Goal: Transaction & Acquisition: Purchase product/service

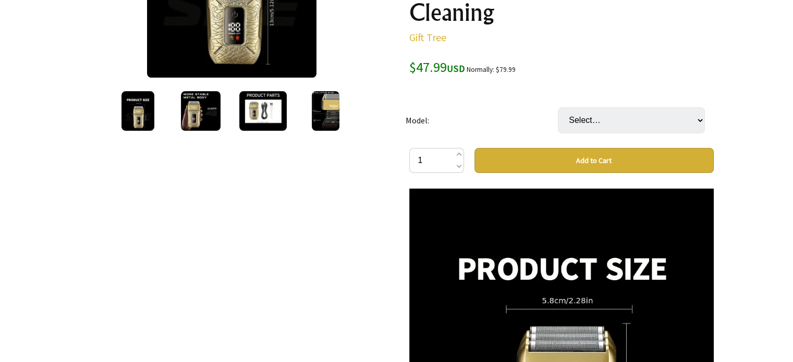
click at [549, 154] on button "Add to Cart" at bounding box center [593, 160] width 239 height 25
click at [602, 128] on select "Select… Km-t91" at bounding box center [631, 120] width 147 height 26
select select "Km-t91"
click at [558, 107] on select "Select… Km-t91" at bounding box center [631, 120] width 147 height 26
click at [592, 158] on button "Add to Cart" at bounding box center [593, 160] width 239 height 25
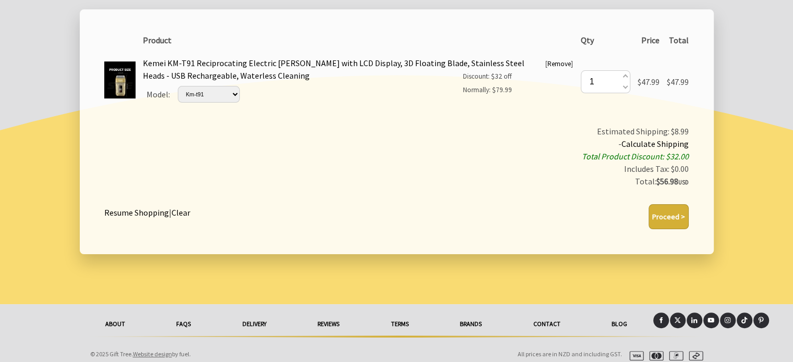
click at [670, 213] on button "Proceed >" at bounding box center [668, 216] width 40 height 25
type button "1"
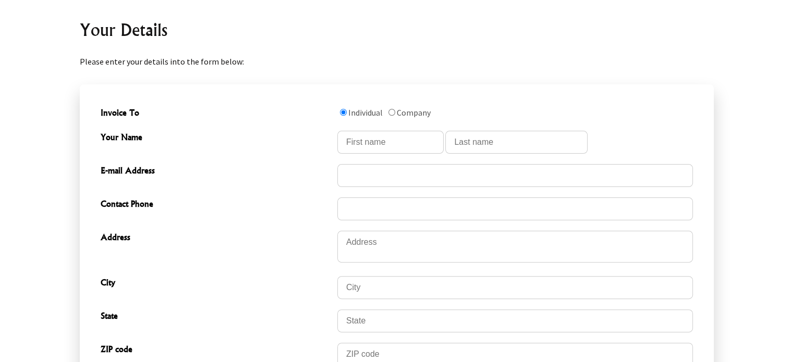
click at [400, 126] on div "Your Name" at bounding box center [396, 142] width 600 height 33
click at [394, 140] on input "Your Name" at bounding box center [390, 142] width 106 height 23
type input "Carlos"
type input "moreno"
type input "[EMAIL_ADDRESS][DOMAIN_NAME]"
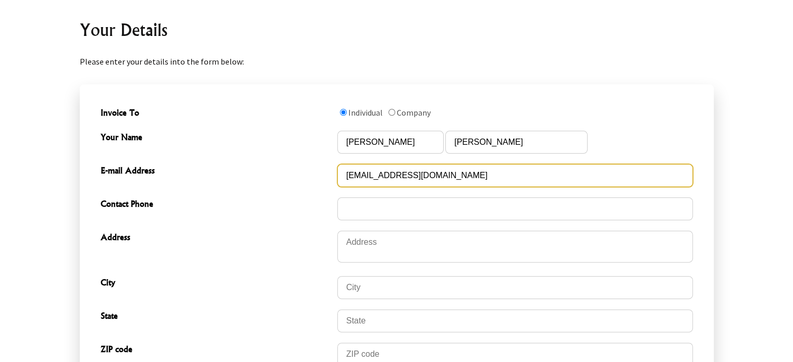
type input "2024561111"
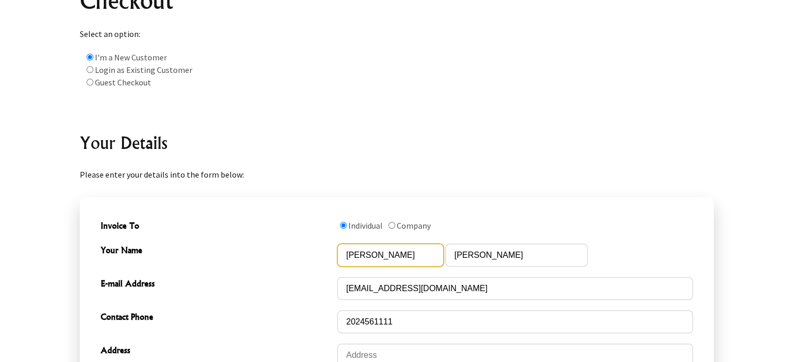
scroll to position [104, 0]
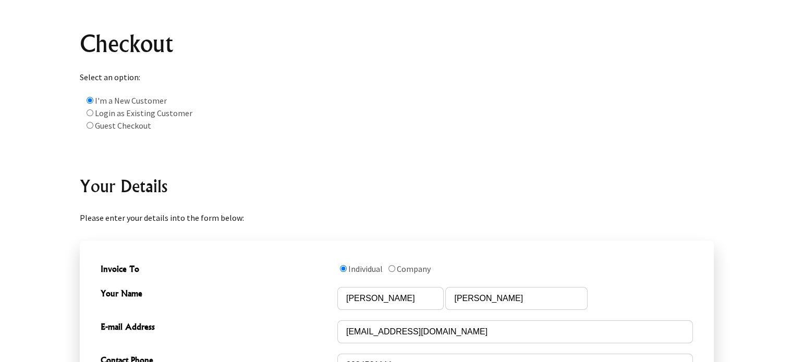
click at [91, 124] on input "radio" at bounding box center [90, 125] width 7 height 7
radio input "true"
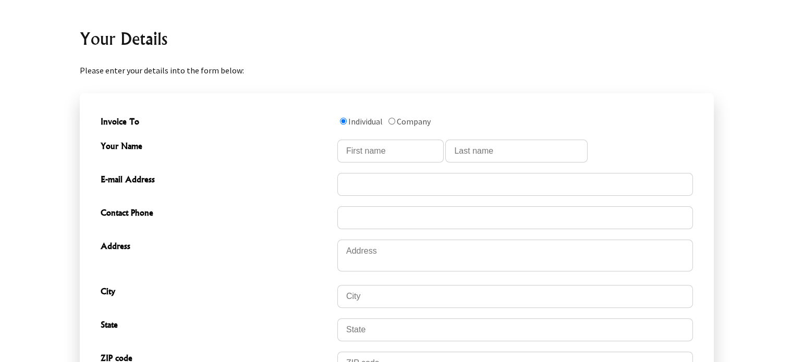
scroll to position [261, 0]
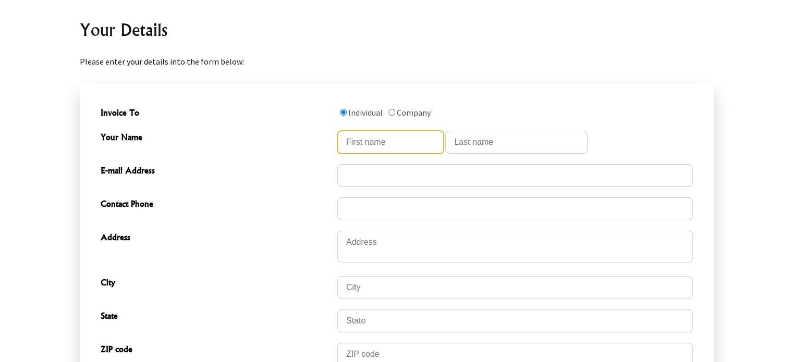
drag, startPoint x: 371, startPoint y: 149, endPoint x: 377, endPoint y: 151, distance: 6.1
click at [371, 149] on input "Your Name" at bounding box center [390, 142] width 106 height 23
type input "Carlos"
type input "moreno"
type input "[EMAIL_ADDRESS][DOMAIN_NAME]"
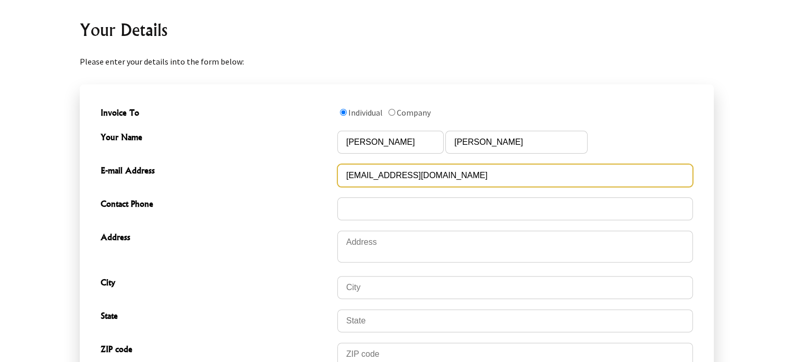
type input "2024561111"
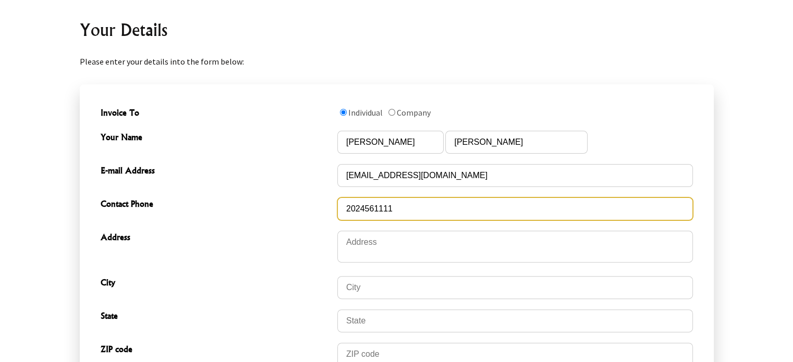
drag, startPoint x: 397, startPoint y: 207, endPoint x: 397, endPoint y: 229, distance: 21.4
click at [397, 229] on form "2 2025-09-30T06:39:05.604Z 0 Invoice To Individual Company Your Name Carlos mor…" at bounding box center [397, 281] width 634 height 395
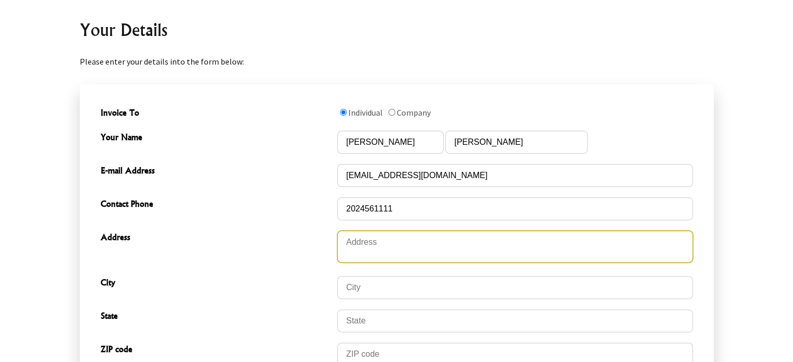
click at [365, 239] on textarea "Address" at bounding box center [514, 247] width 355 height 32
click at [365, 240] on textarea "Address" at bounding box center [514, 247] width 355 height 32
type textarea "[STREET_ADDRESS][US_STATE] 1909"
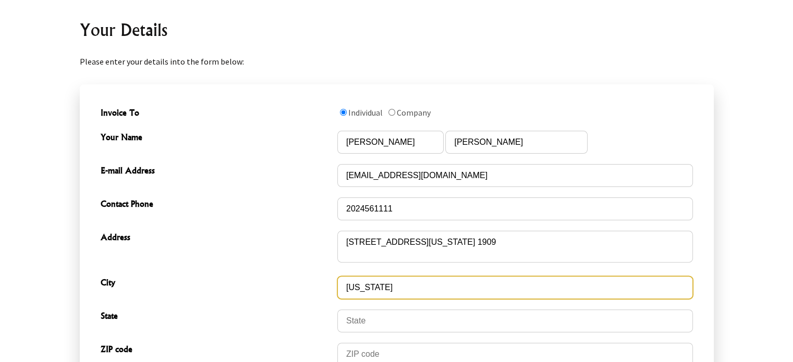
type input "new york"
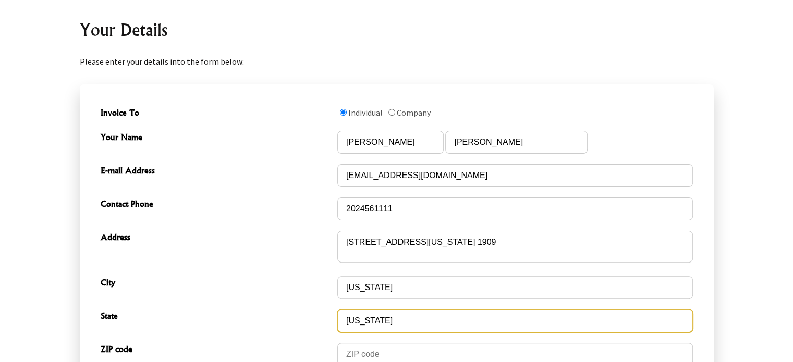
type input "new york"
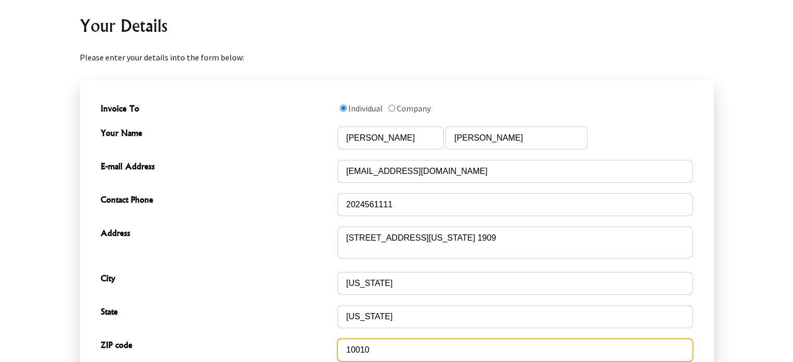
type input "10010"
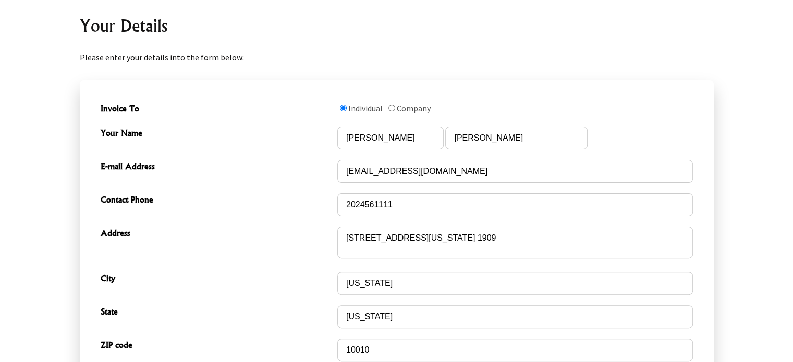
scroll to position [468, 0]
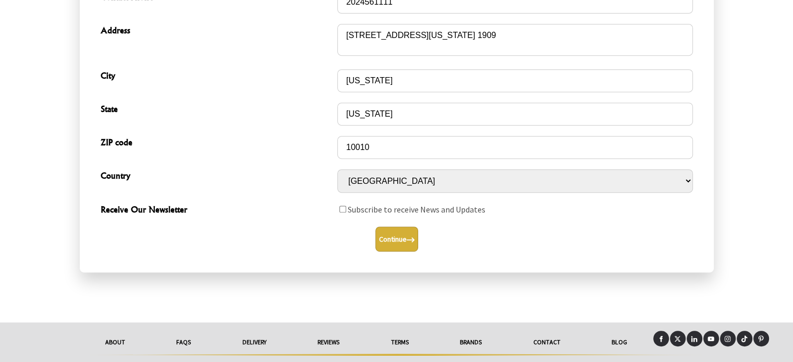
click at [339, 206] on input "Receive Our Newsletter" at bounding box center [342, 209] width 7 height 7
checkbox input "true"
type button "1"
click at [375, 227] on button "Continue" at bounding box center [396, 239] width 43 height 25
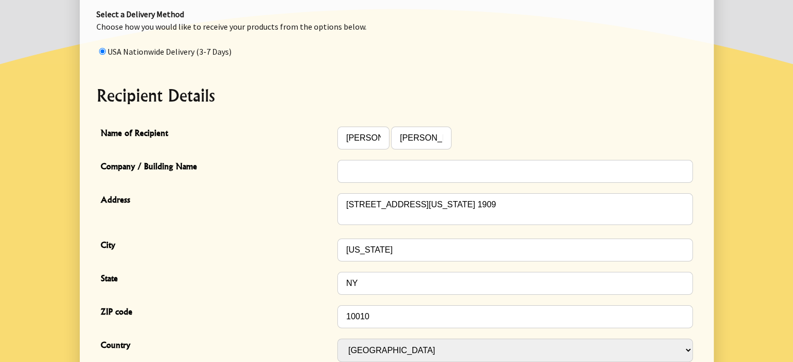
scroll to position [261, 0]
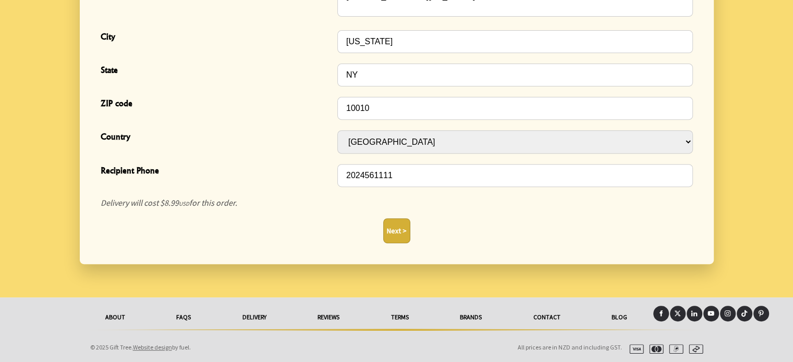
click at [398, 231] on button "Next >" at bounding box center [396, 230] width 27 height 25
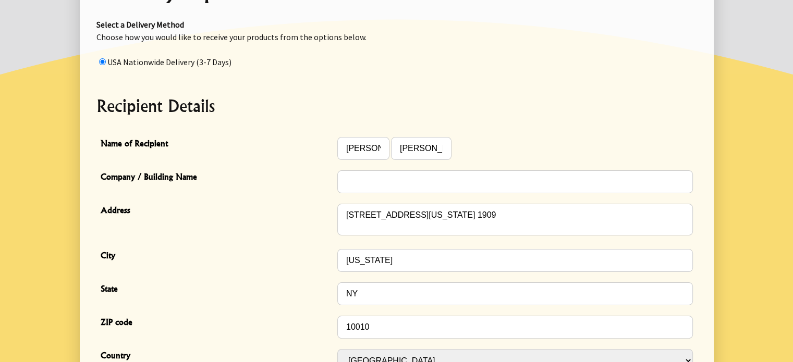
scroll to position [340, 0]
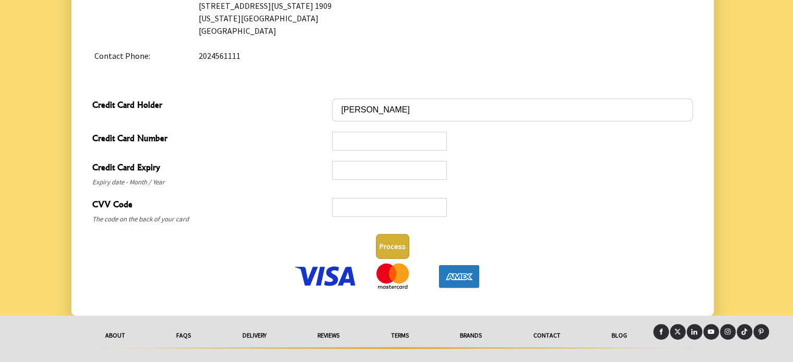
scroll to position [519, 0]
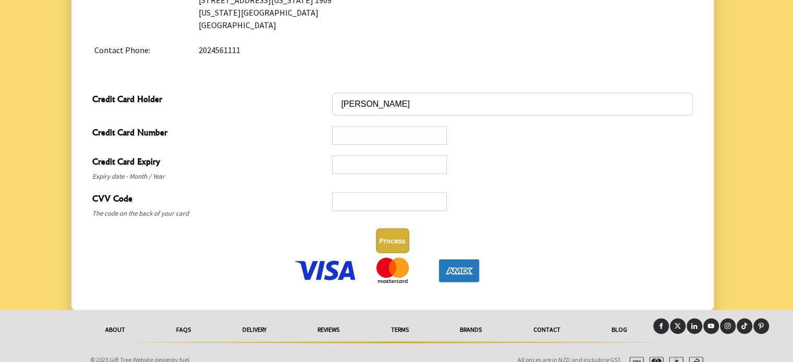
click at [365, 126] on div at bounding box center [389, 135] width 115 height 19
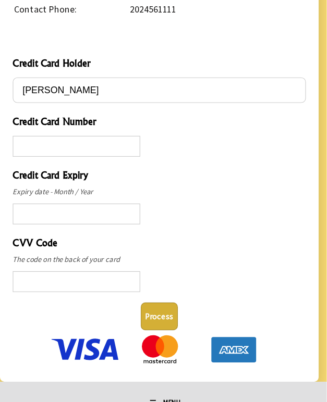
scroll to position [677, 0]
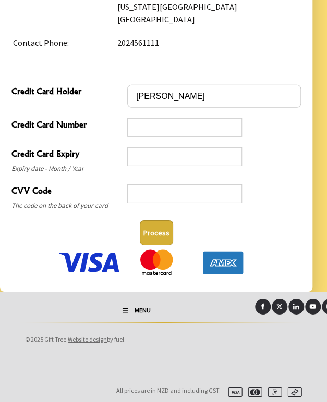
click at [155, 217] on div "Process" at bounding box center [156, 232] width 298 height 33
click at [176, 207] on div at bounding box center [214, 197] width 174 height 29
click at [147, 235] on button "Process" at bounding box center [156, 232] width 33 height 25
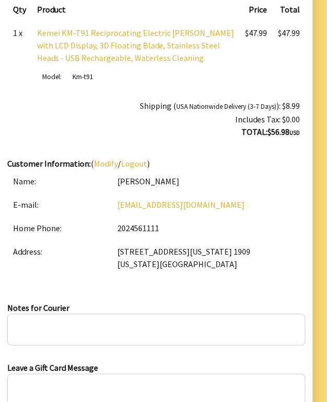
scroll to position [0, 0]
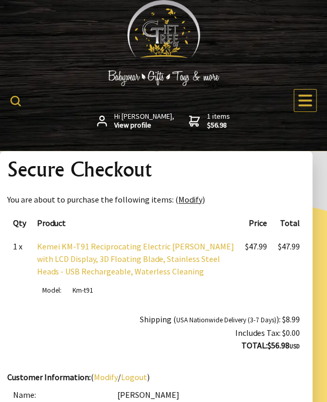
scroll to position [665, 0]
